Goal: Task Accomplishment & Management: Complete application form

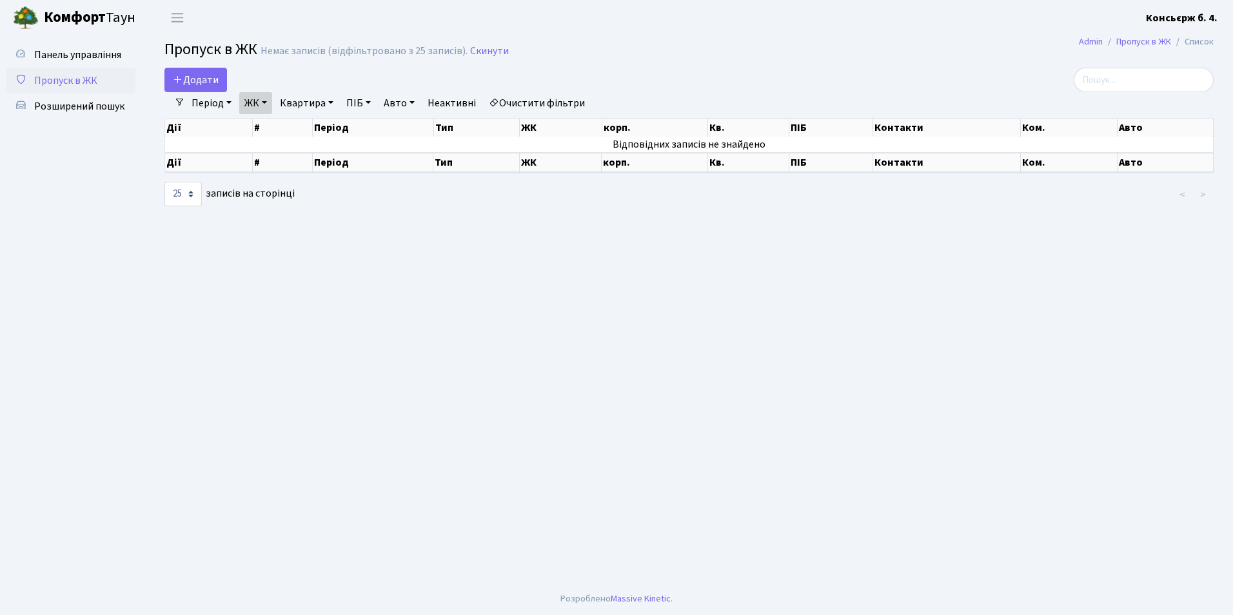
select select "25"
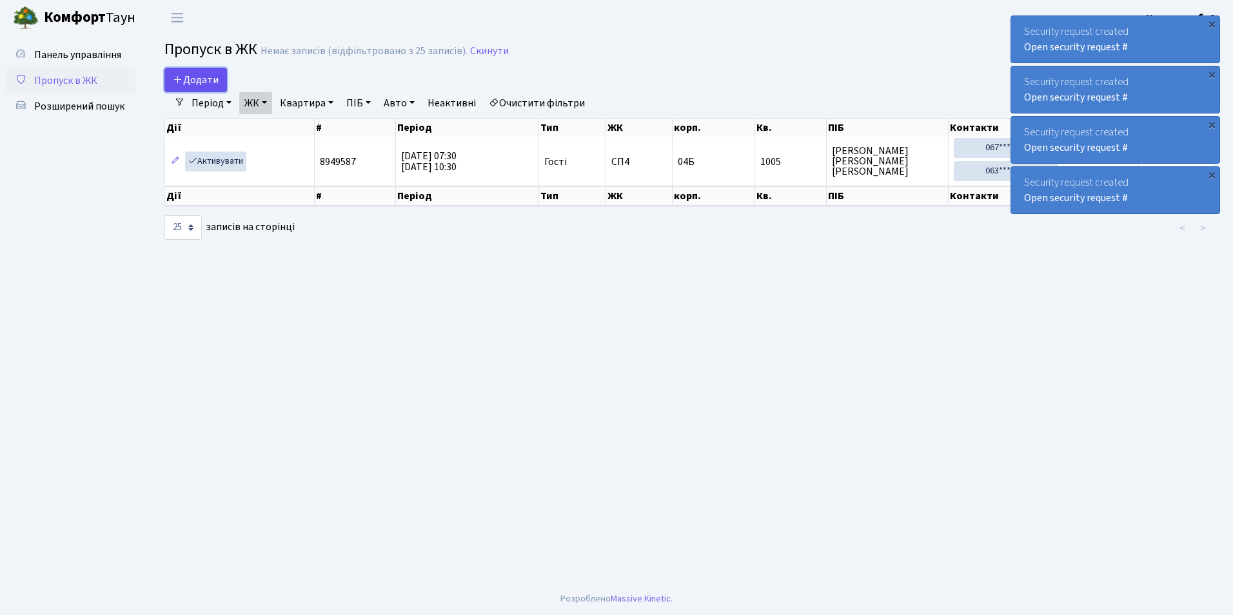
click at [185, 75] on span "Додати" at bounding box center [196, 80] width 46 height 14
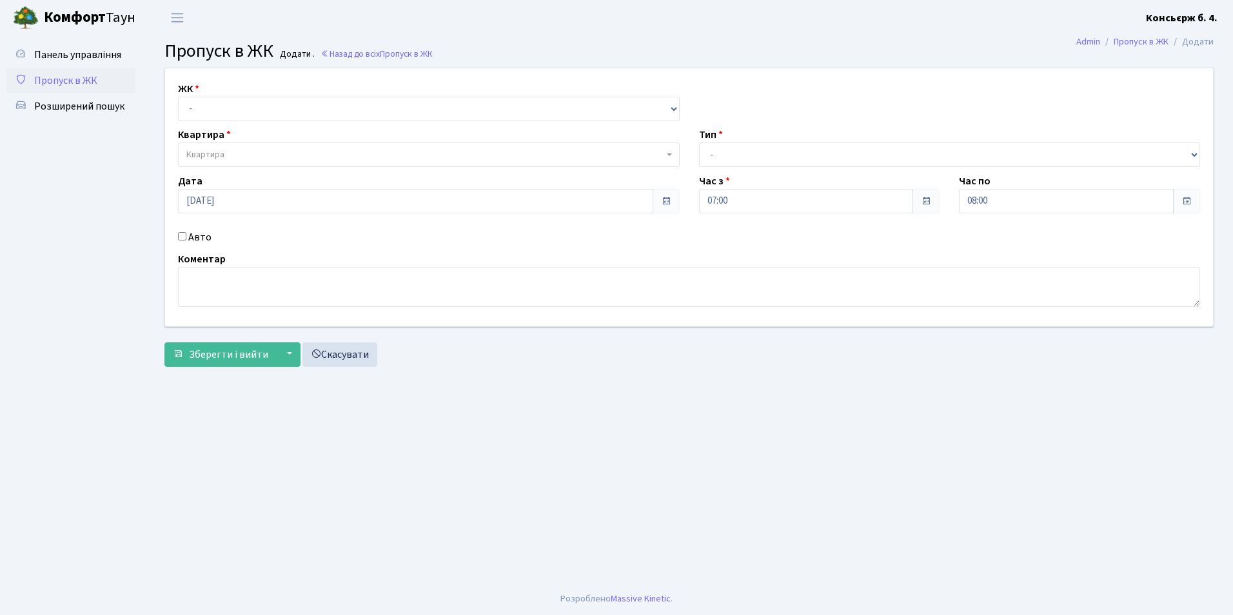
drag, startPoint x: 164, startPoint y: 3, endPoint x: 57, endPoint y: 190, distance: 215.5
click at [57, 190] on ul "Панель управління Пропуск в ЖК Розширений пошук" at bounding box center [70, 309] width 129 height 535
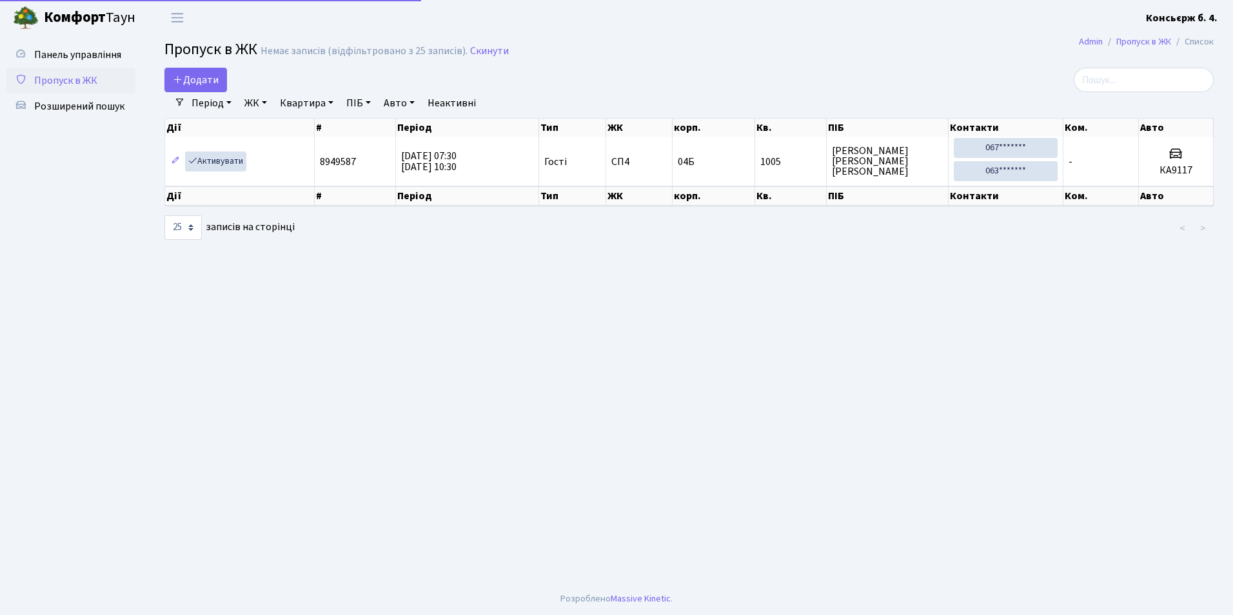
select select "25"
